Goal: Task Accomplishment & Management: Manage account settings

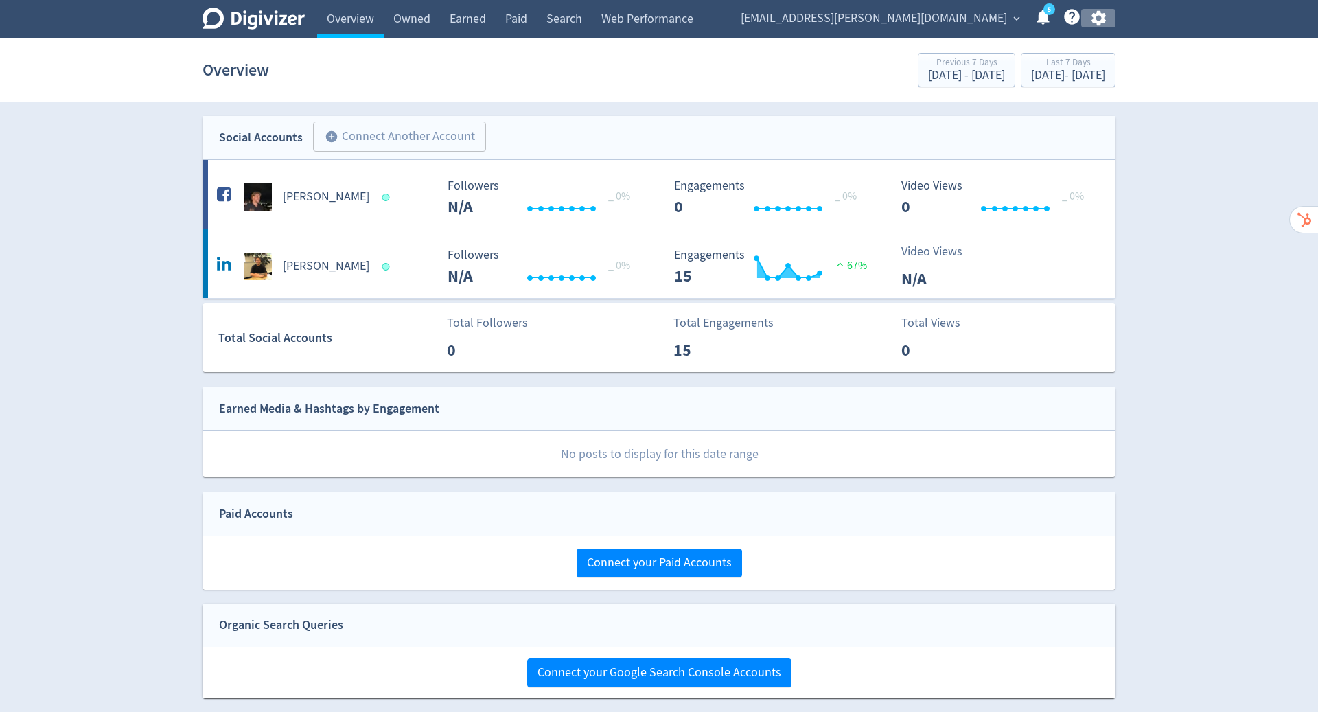
click at [1097, 14] on icon "button" at bounding box center [1098, 18] width 14 height 15
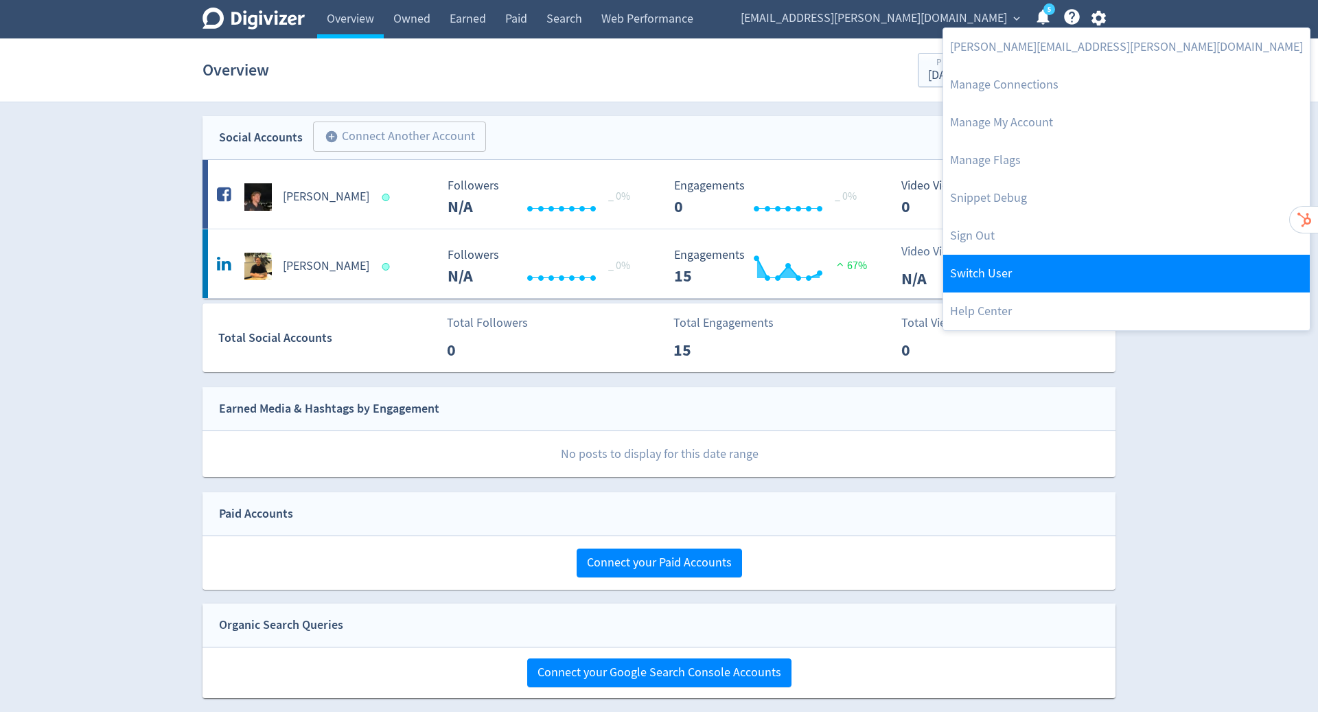
click at [1045, 260] on link "Switch User" at bounding box center [1126, 274] width 367 height 38
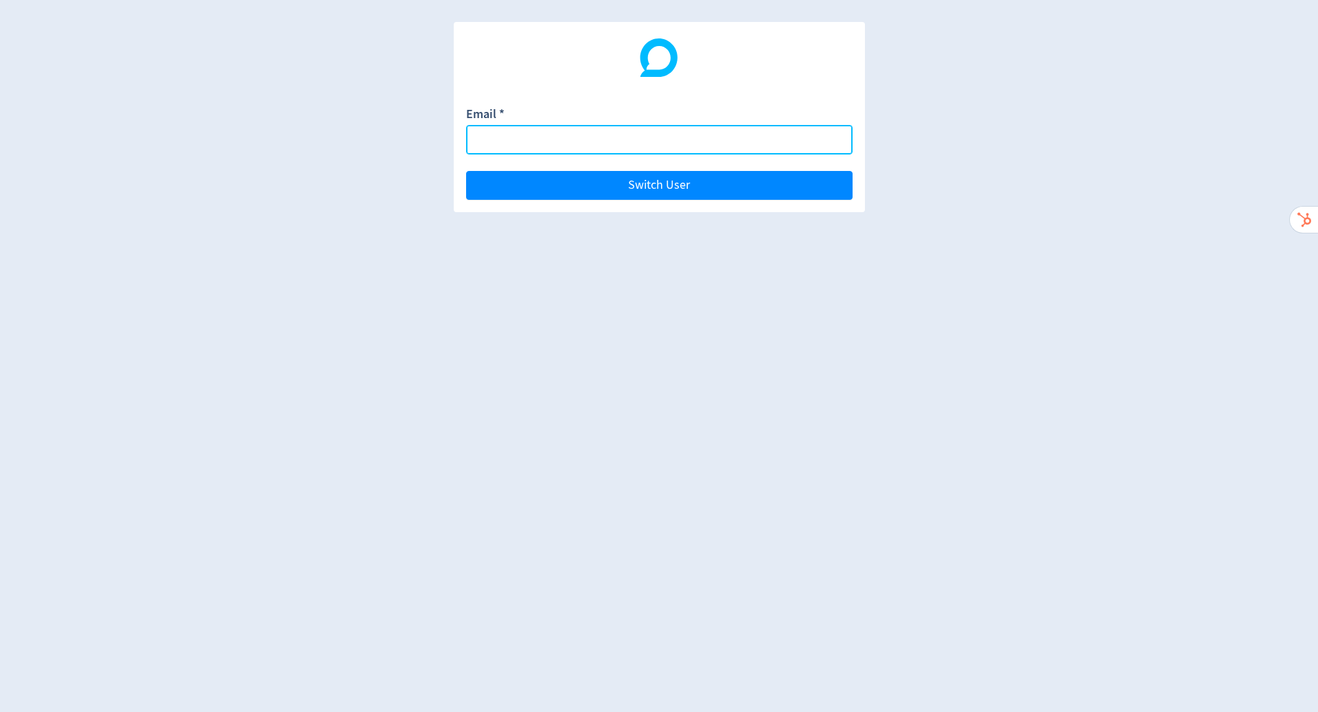
click at [619, 140] on input "Email *" at bounding box center [659, 140] width 387 height 30
paste input "[EMAIL_ADDRESS][DOMAIN_NAME]"
type input "[EMAIL_ADDRESS][DOMAIN_NAME]"
click at [466, 171] on button "Switch User" at bounding box center [659, 185] width 387 height 29
